Goal: Find contact information

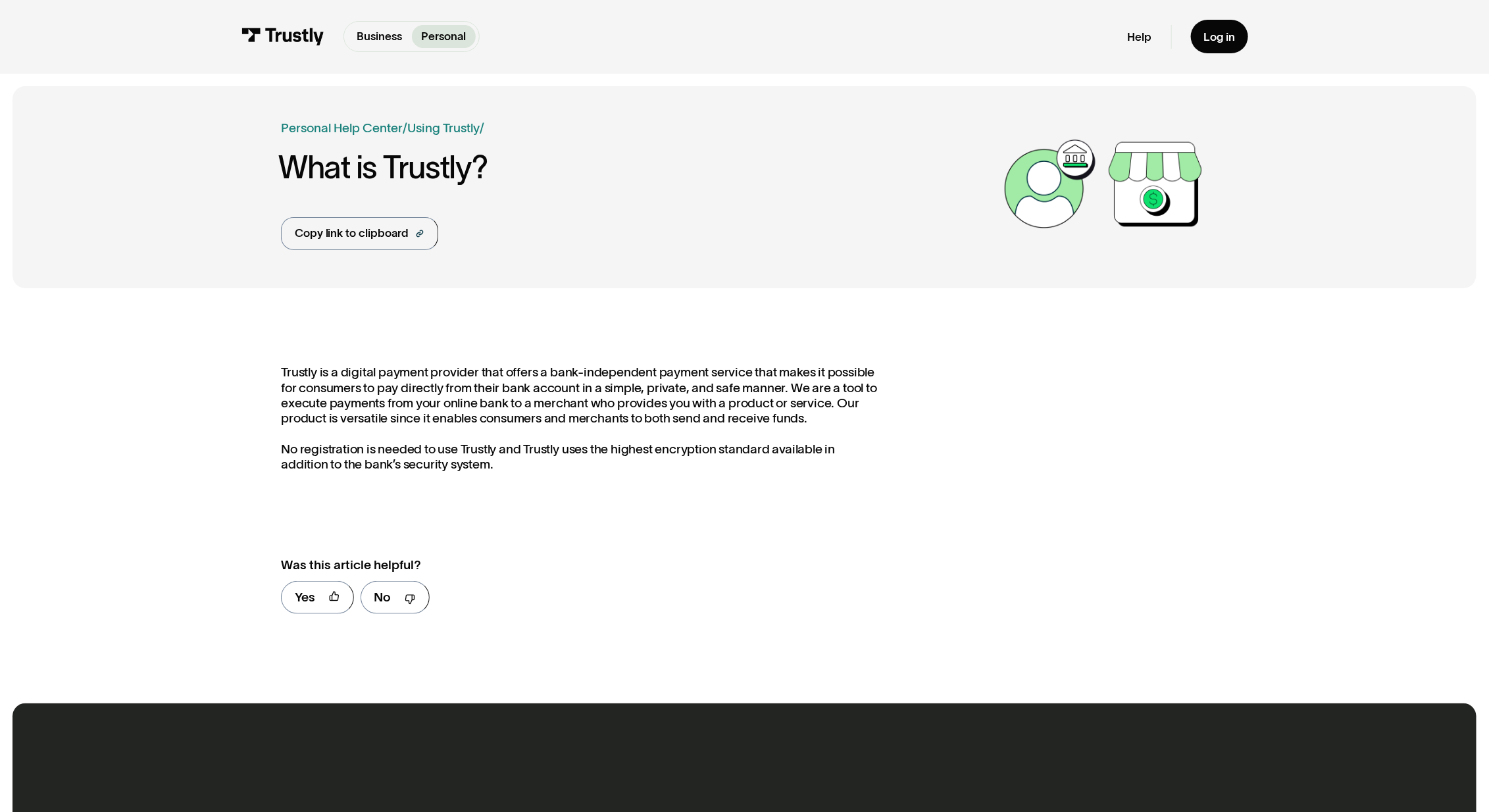
click at [1141, 35] on link "Help" at bounding box center [1139, 36] width 24 height 15
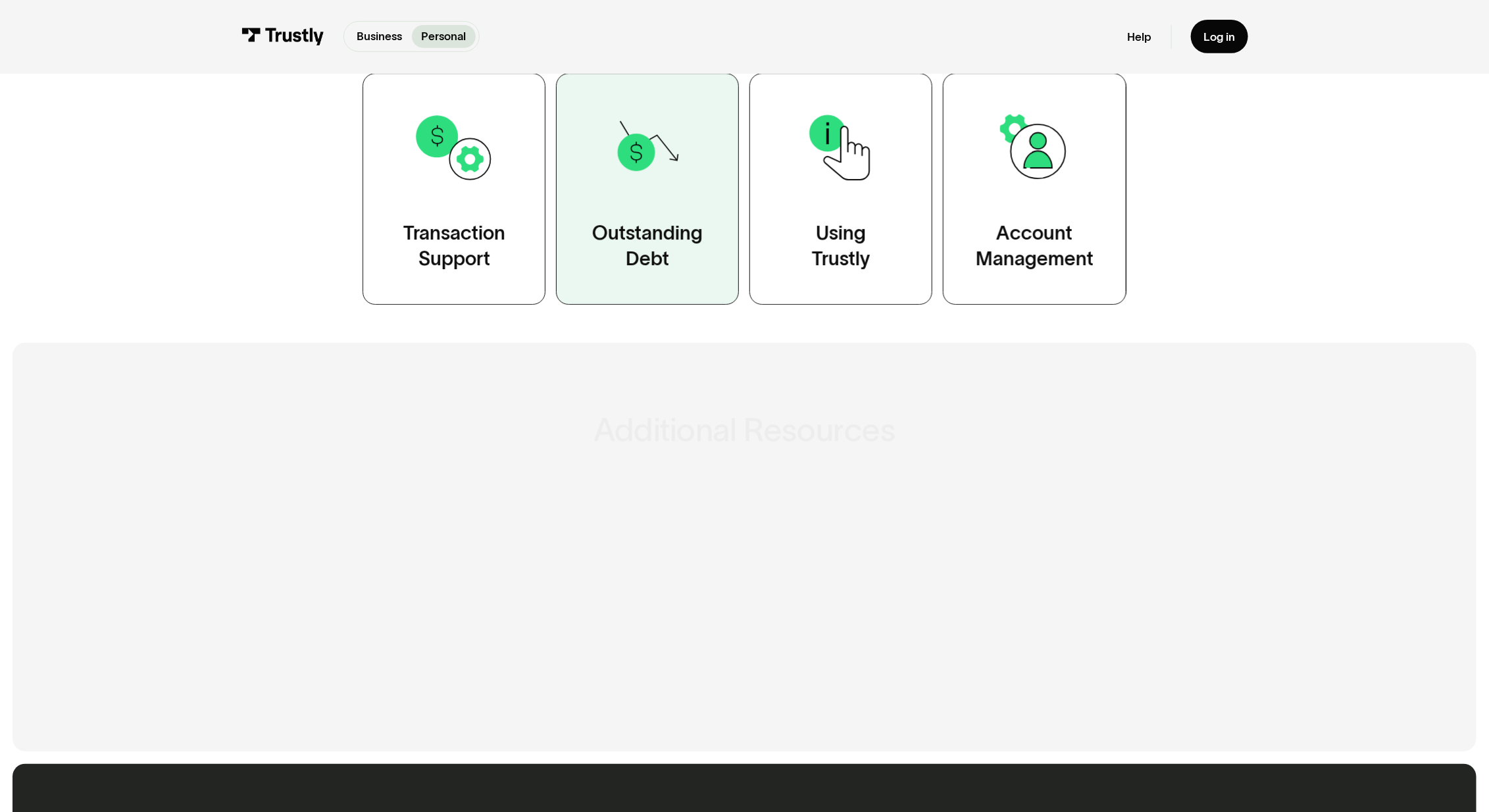
scroll to position [636, 0]
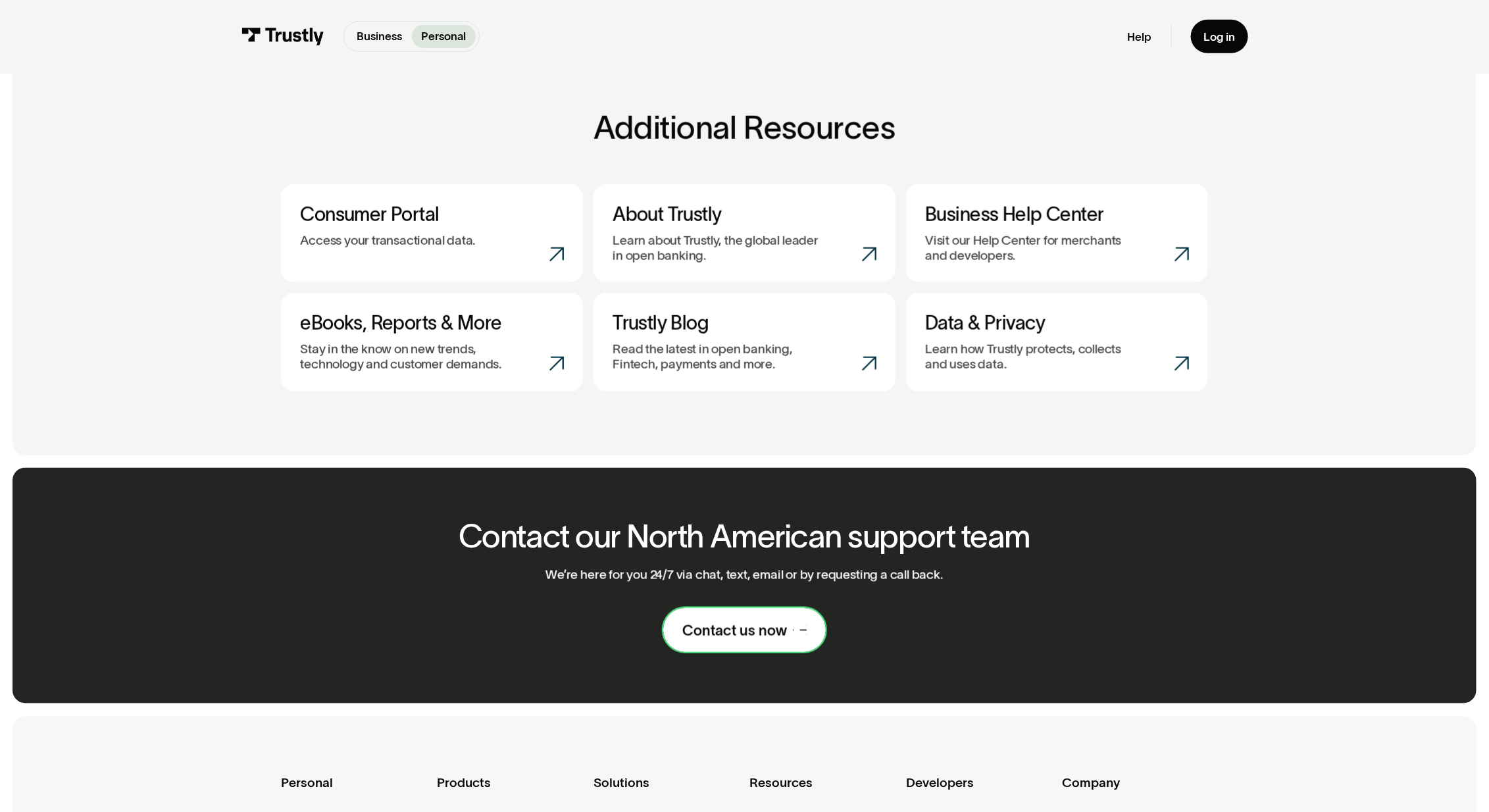
click at [732, 641] on link "Contact us now" at bounding box center [744, 630] width 161 height 44
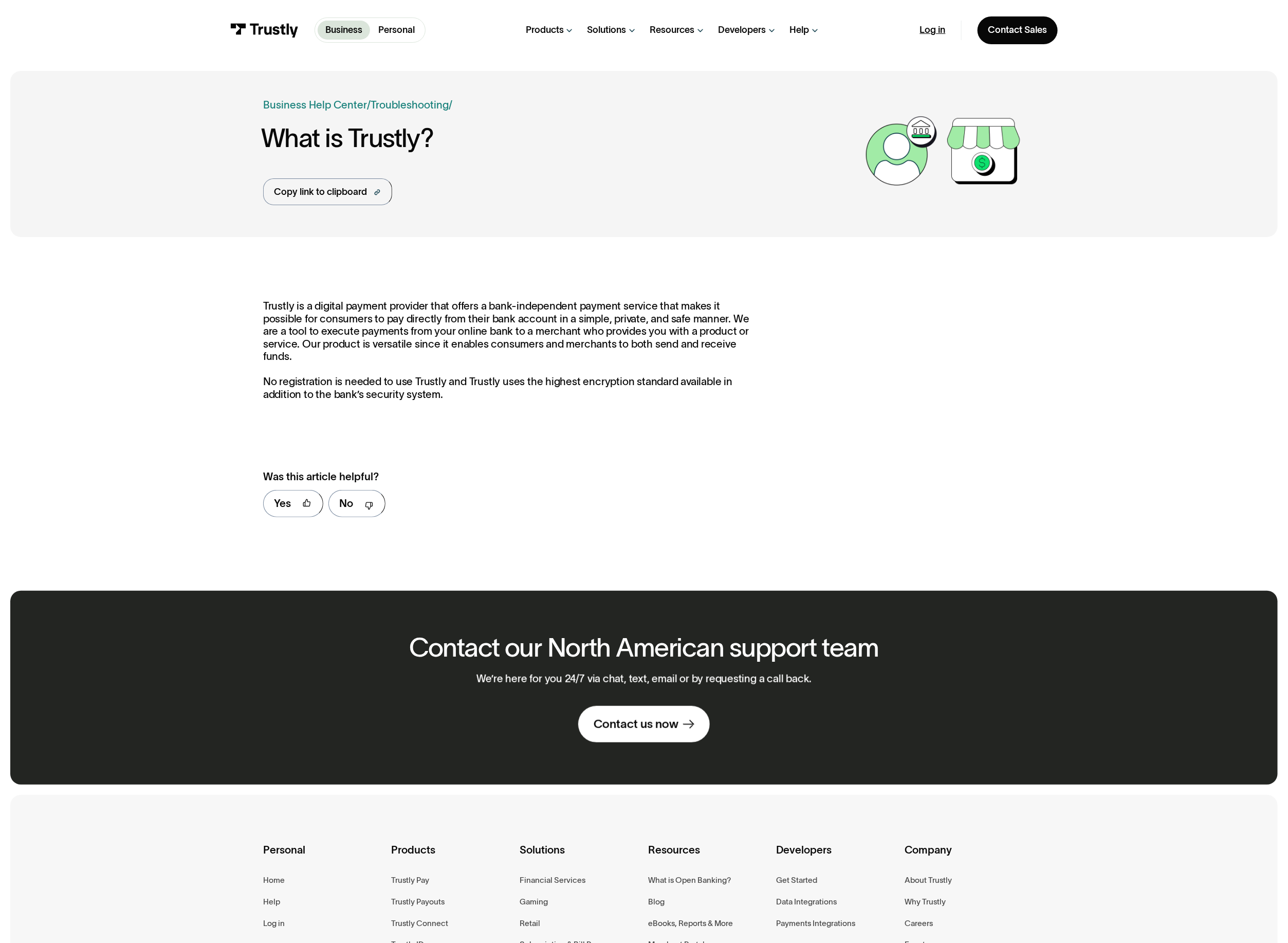
click at [930, 27] on link "Log in" at bounding box center [933, 30] width 26 height 11
